Goal: Transaction & Acquisition: Purchase product/service

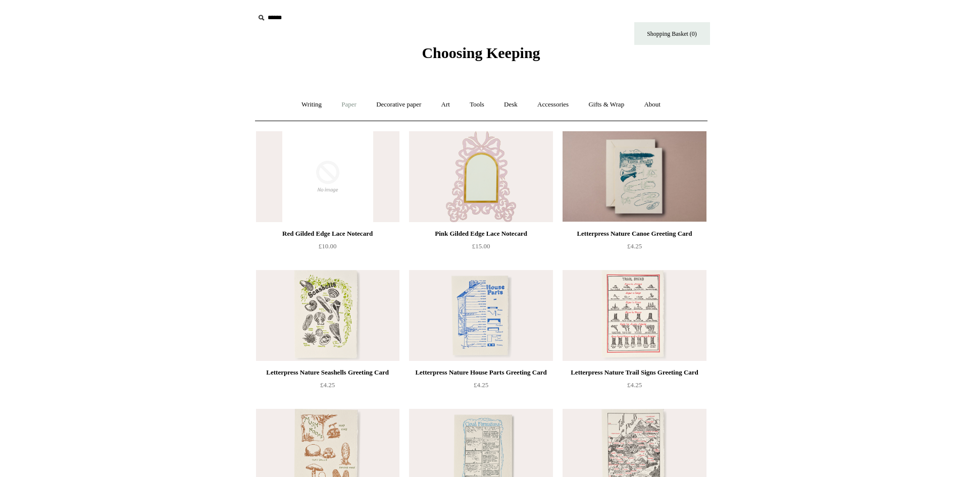
click at [344, 103] on link "Paper +" at bounding box center [348, 104] width 33 height 27
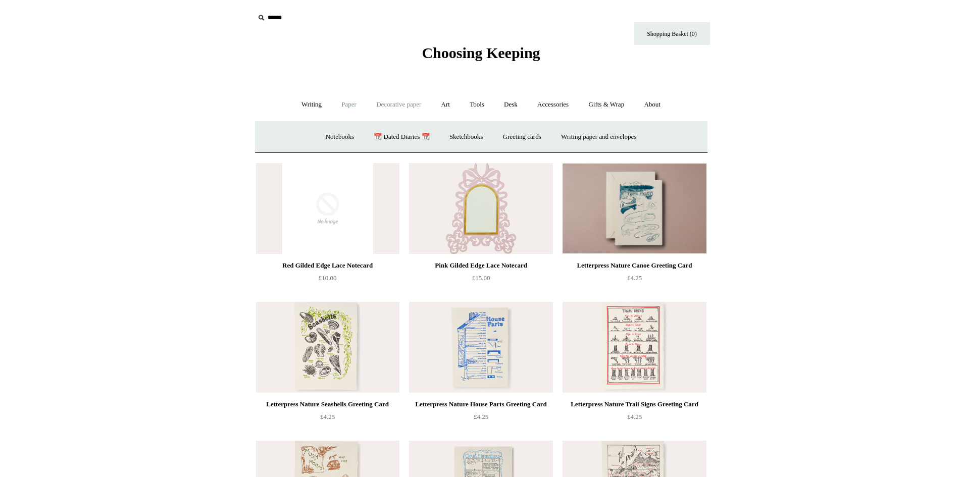
click at [390, 108] on link "Decorative paper +" at bounding box center [398, 104] width 63 height 27
click at [439, 103] on link "Art +" at bounding box center [445, 104] width 27 height 27
click at [484, 105] on link "Tools +" at bounding box center [477, 104] width 33 height 27
click at [507, 101] on link "Desk +" at bounding box center [511, 104] width 32 height 27
click at [546, 103] on link "Accessories +" at bounding box center [552, 104] width 49 height 27
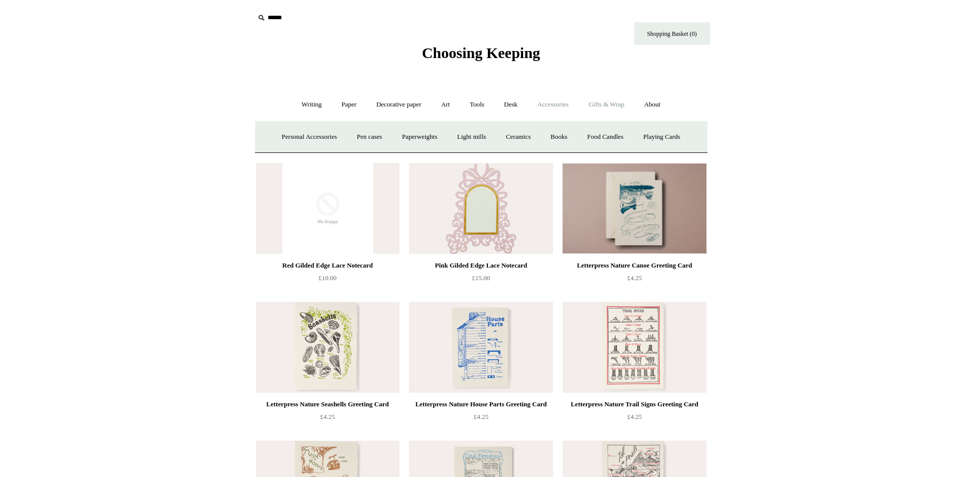
click at [618, 102] on link "Gifts & Wrap +" at bounding box center [606, 104] width 54 height 27
click at [592, 142] on link "Stickers" at bounding box center [586, 137] width 39 height 27
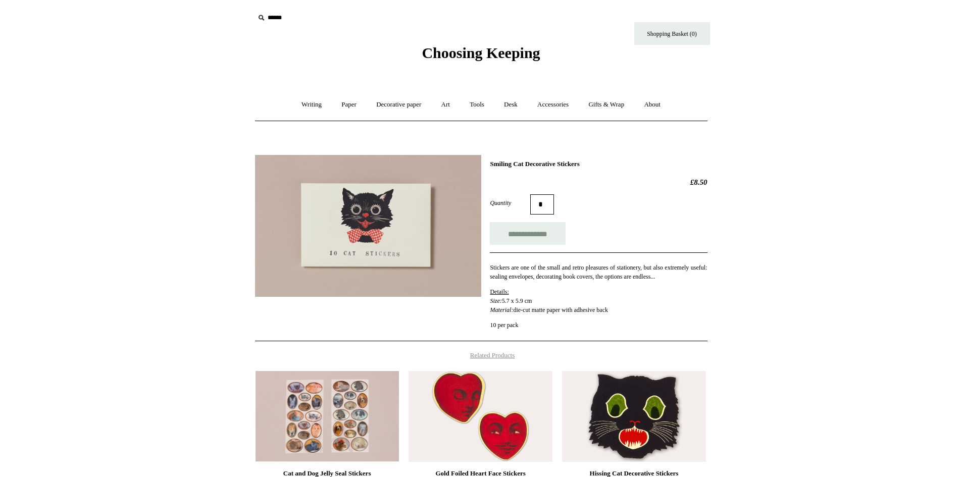
click at [399, 238] on img at bounding box center [368, 226] width 226 height 142
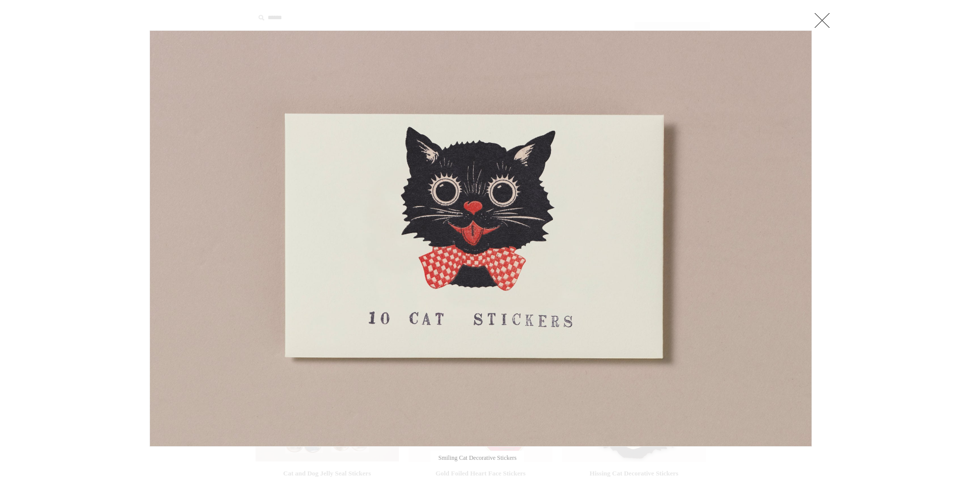
click at [882, 236] on div at bounding box center [481, 332] width 962 height 664
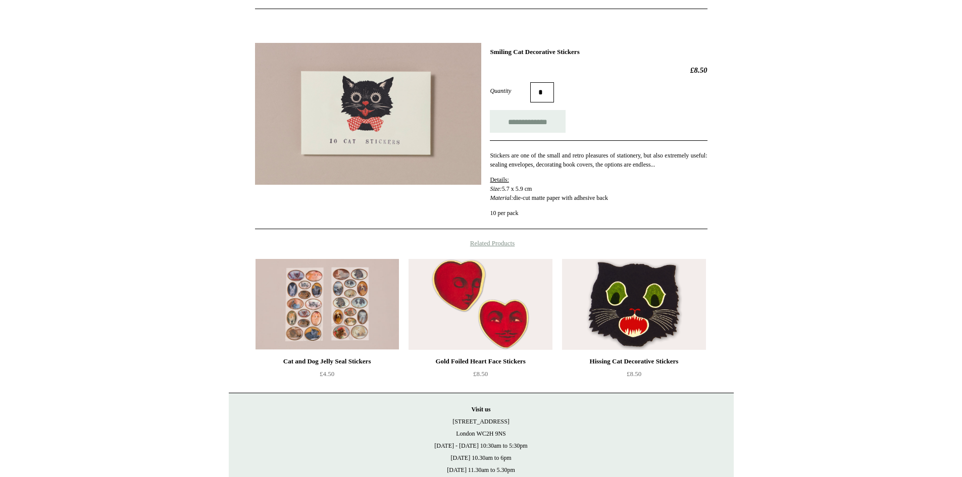
scroll to position [186, 0]
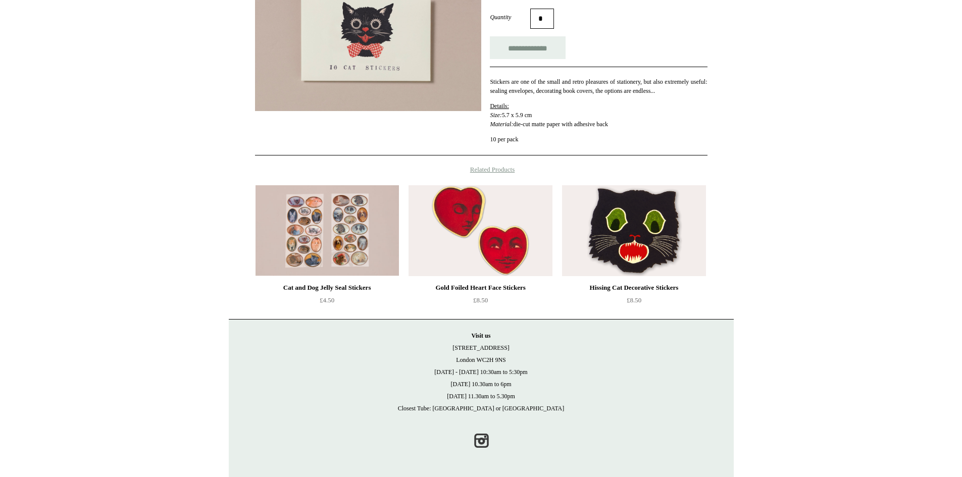
click at [473, 207] on img at bounding box center [480, 230] width 143 height 91
